Goal: Check status: Check status

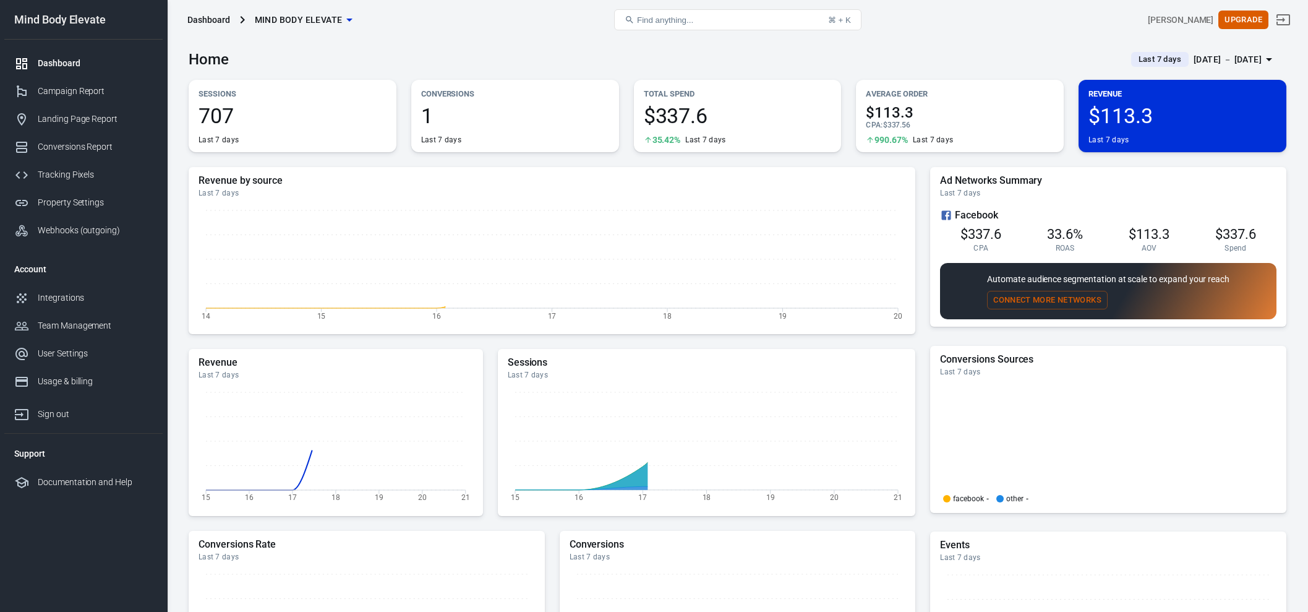
click at [1230, 62] on div "[DATE] － [DATE]" at bounding box center [1227, 59] width 68 height 15
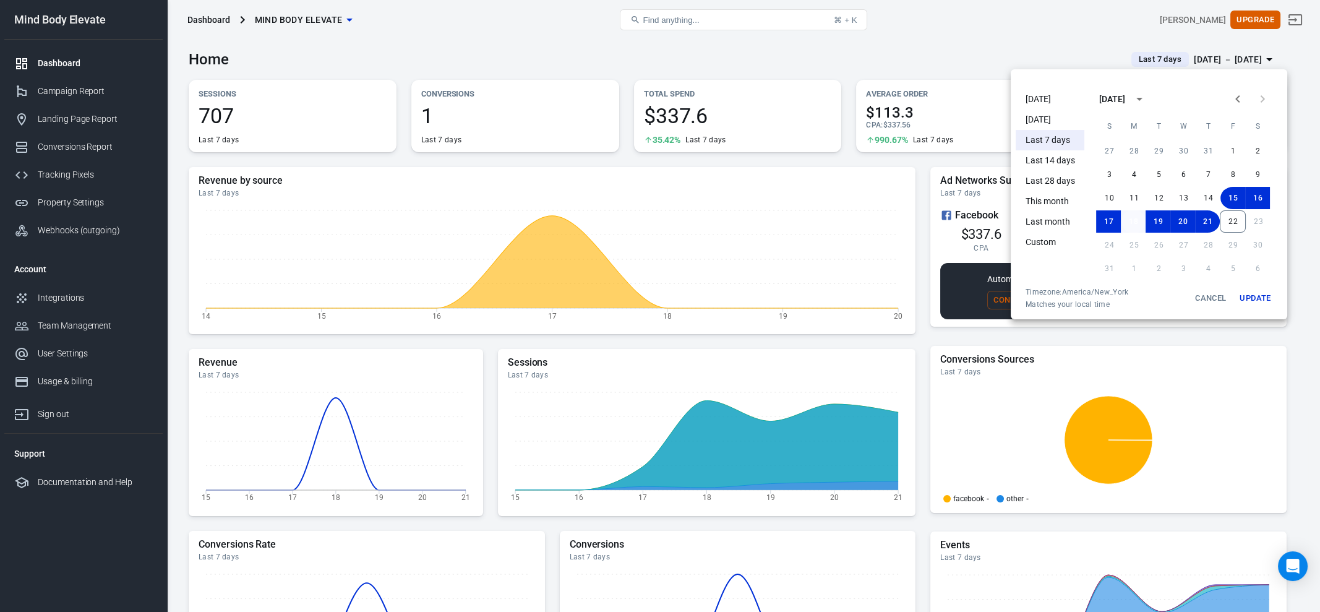
click at [1133, 225] on button "18" at bounding box center [1132, 221] width 25 height 22
click at [1240, 224] on button "22" at bounding box center [1232, 221] width 26 height 22
click at [1247, 292] on button "Update" at bounding box center [1255, 298] width 40 height 22
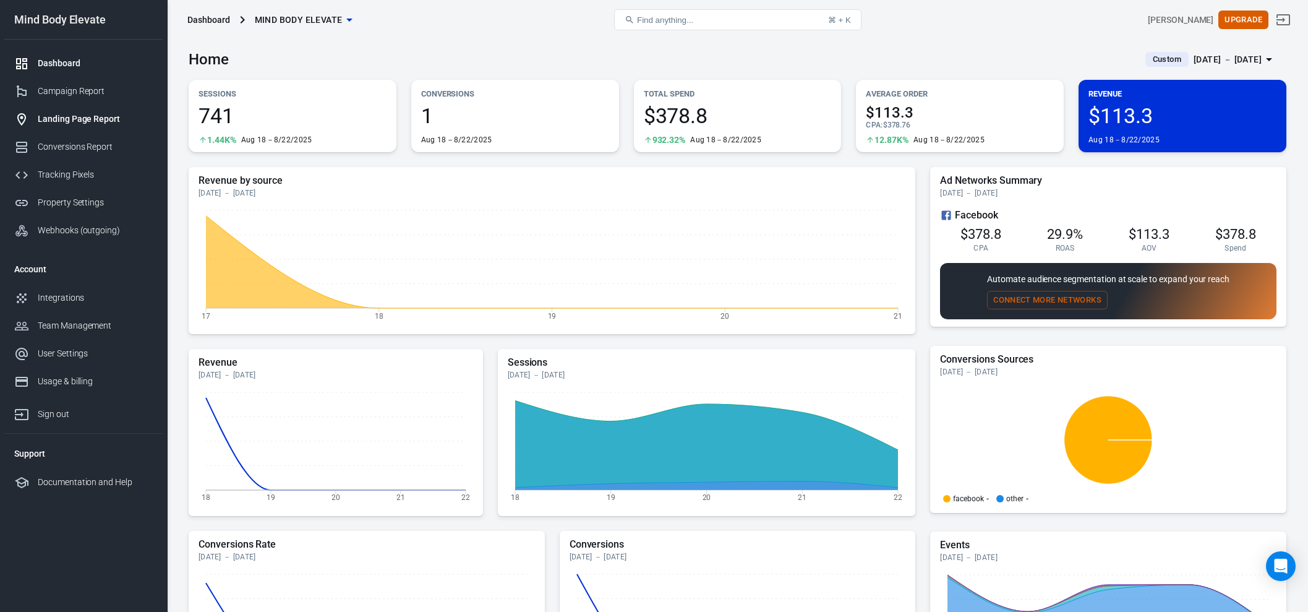
click at [55, 121] on div "Landing Page Report" at bounding box center [95, 119] width 115 height 13
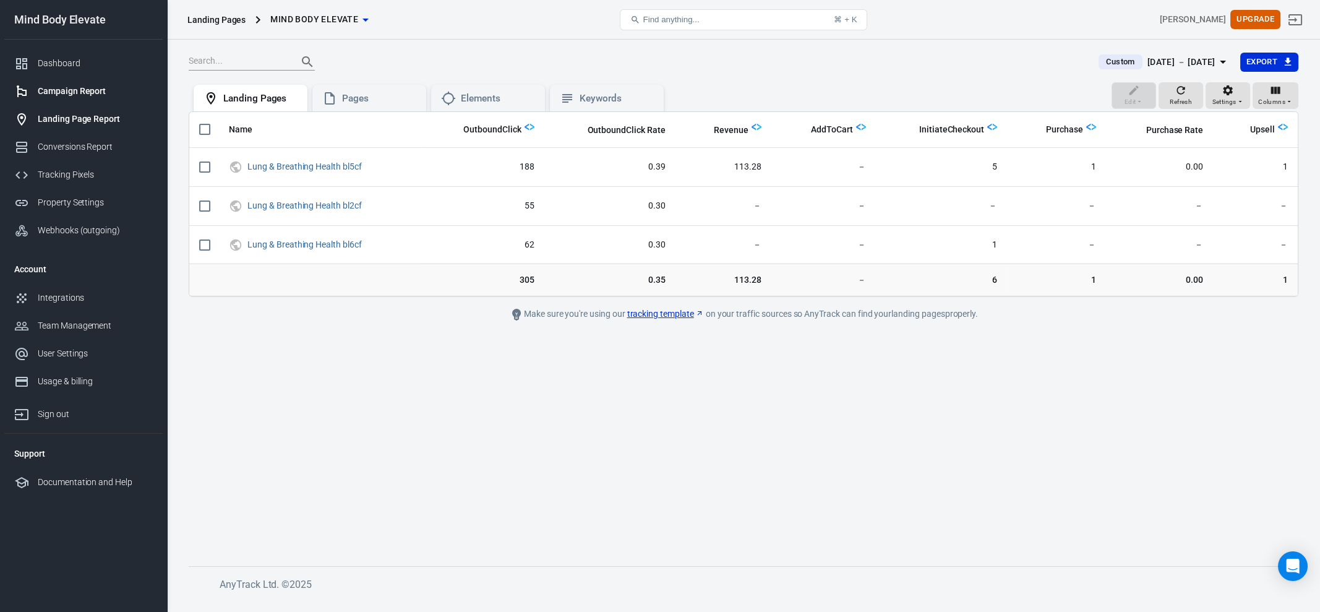
click at [63, 93] on div "Campaign Report" at bounding box center [95, 91] width 115 height 13
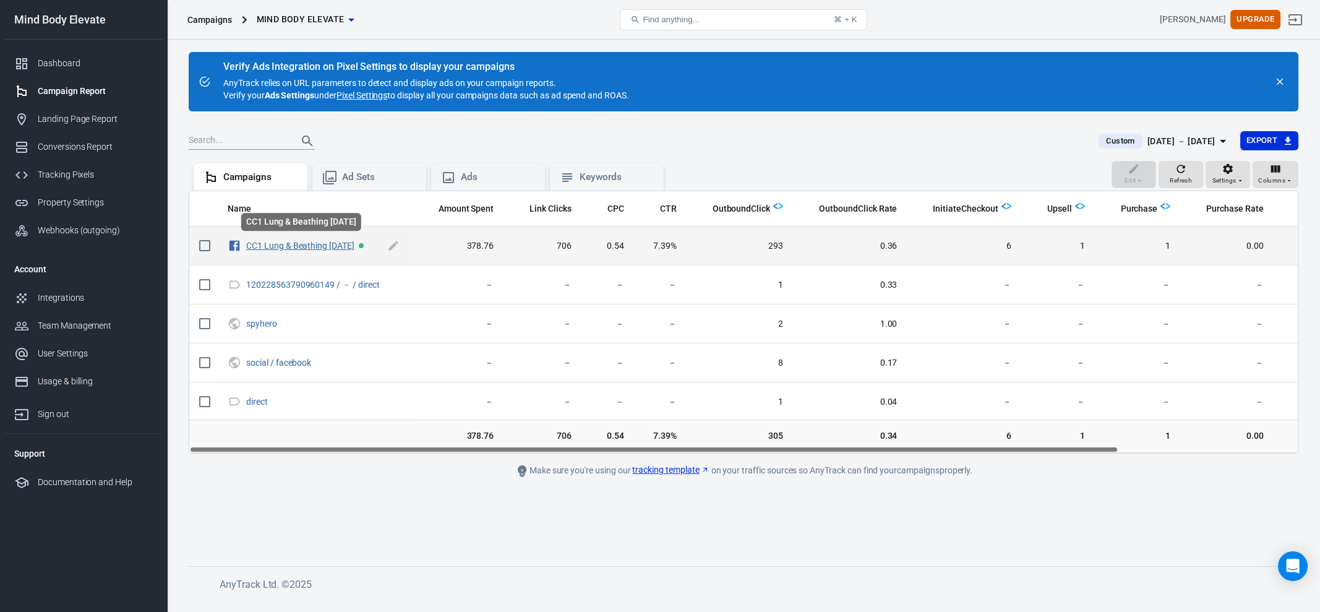
click at [270, 241] on link "CC1 Lung & Beathing [DATE]" at bounding box center [300, 246] width 108 height 10
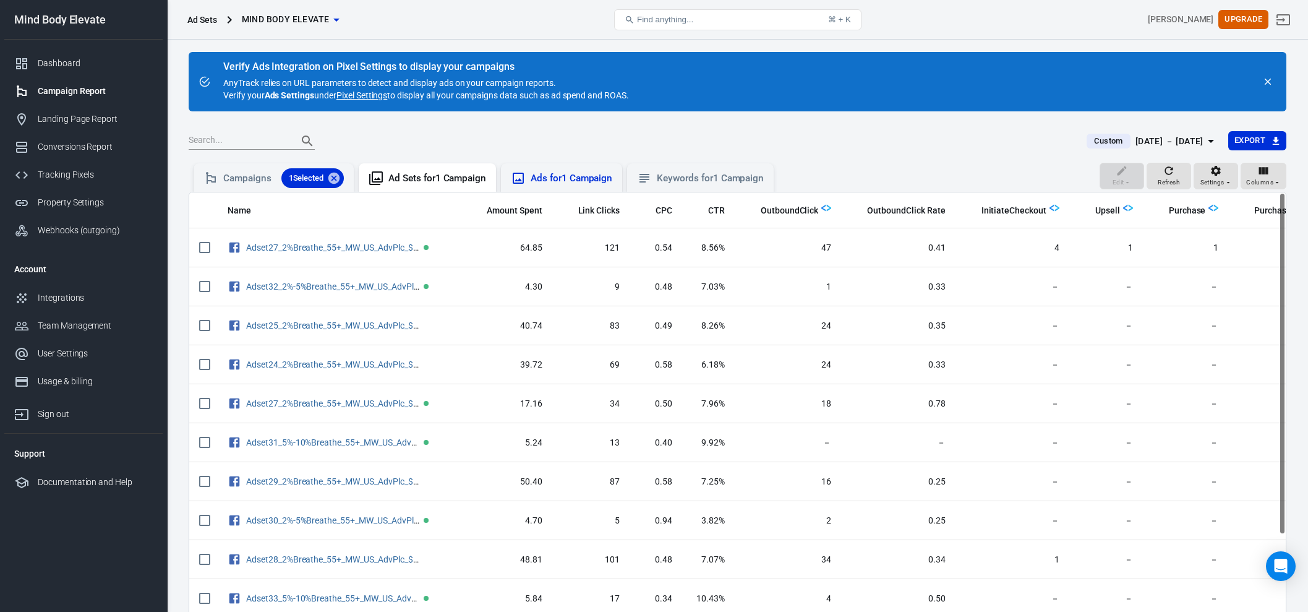
click at [575, 181] on div "Ads for 1 Campaign" at bounding box center [572, 178] width 82 height 13
